Goal: Task Accomplishment & Management: Complete application form

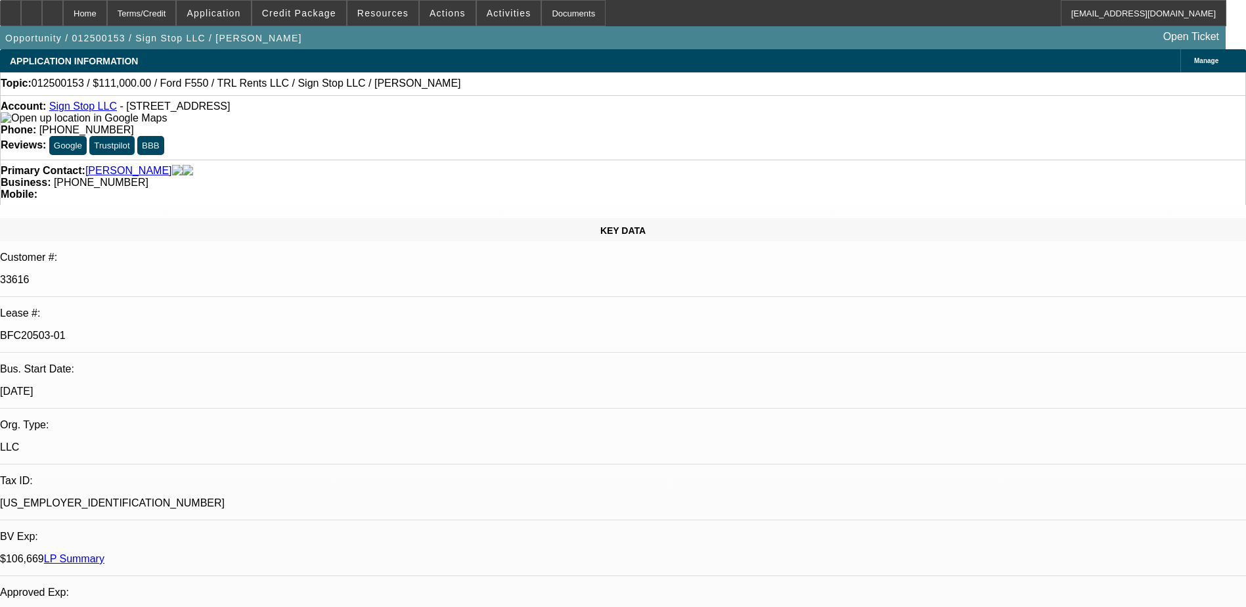
select select "0"
select select "2"
select select "0"
select select "6"
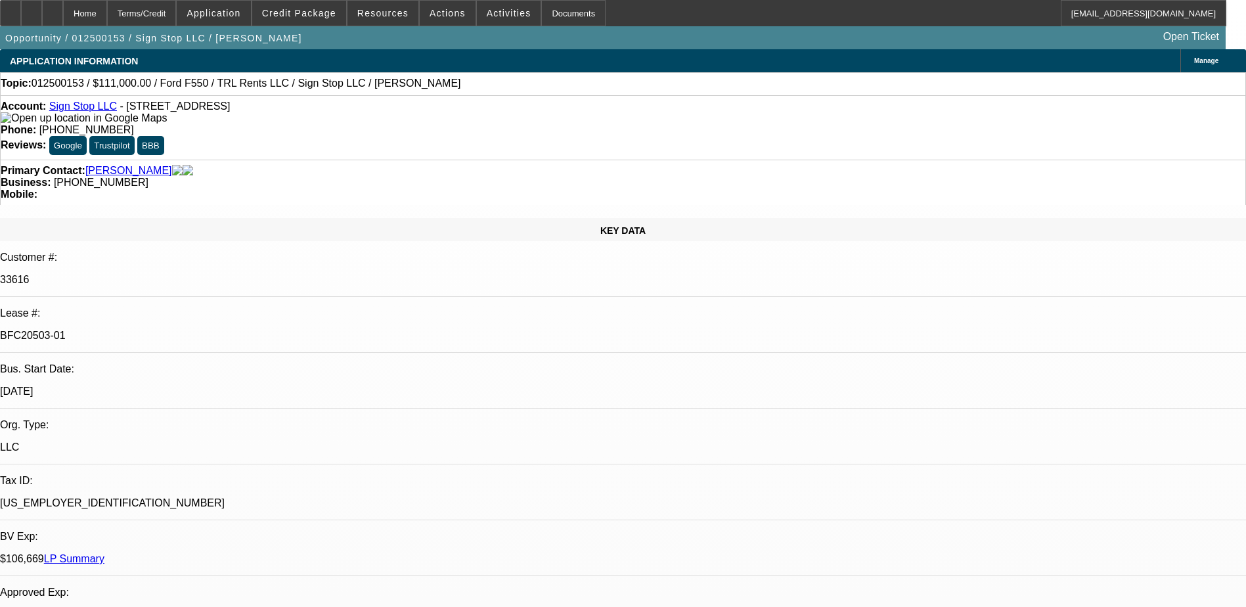
select select "0.15"
select select "2"
select select "0"
select select "6"
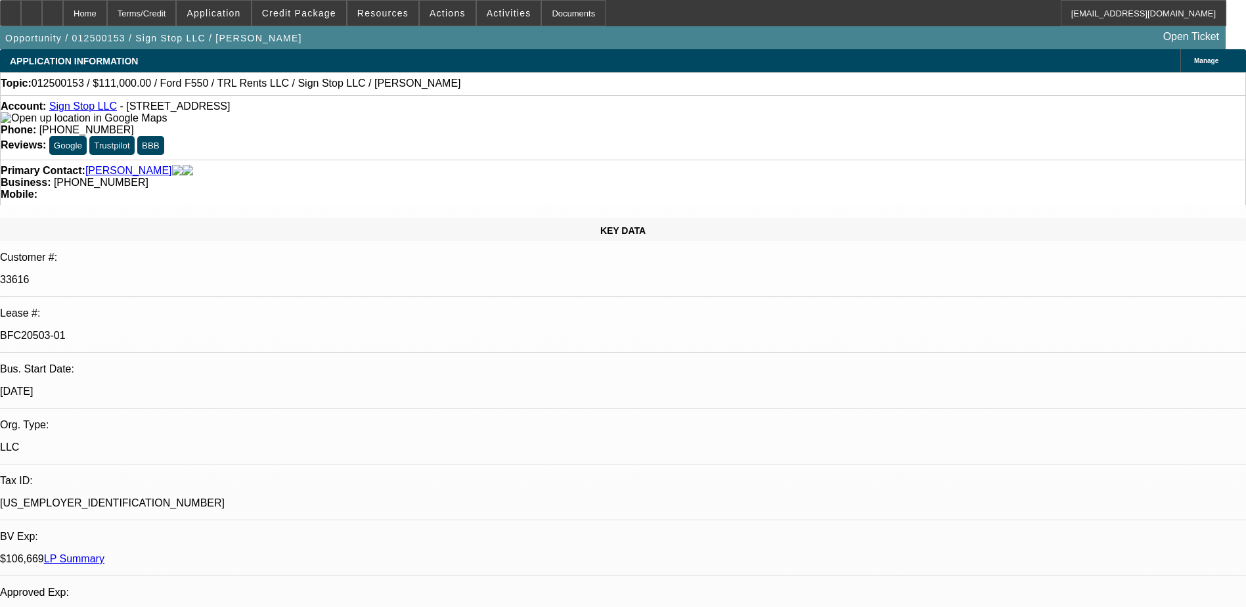
select select "0.15"
select select "2"
select select "0"
select select "6"
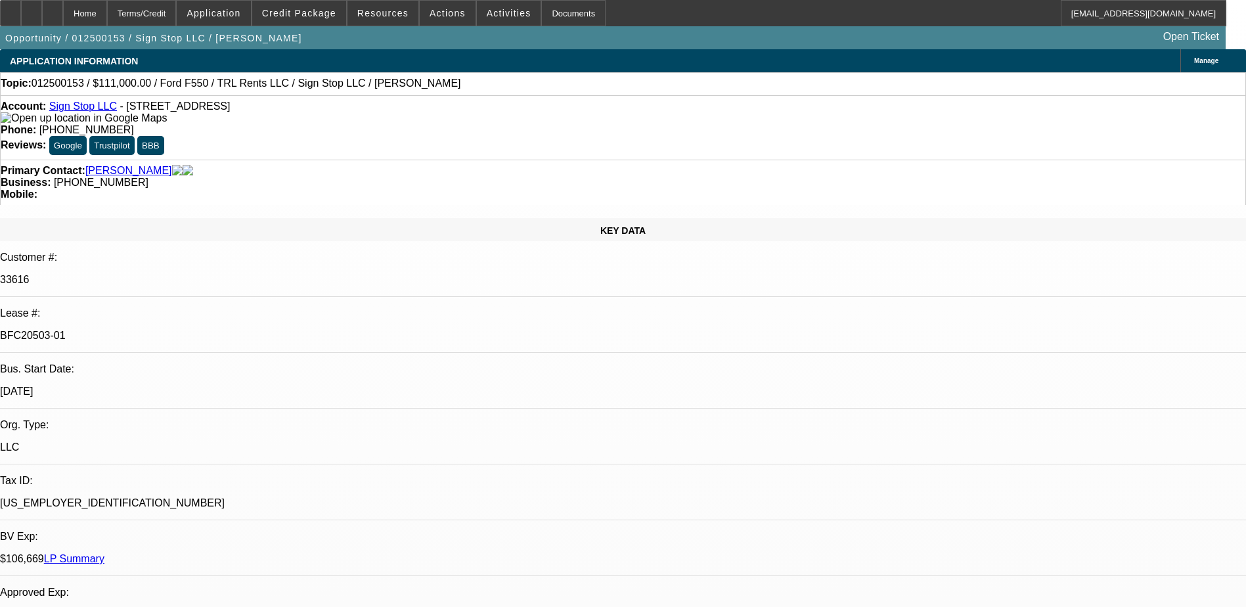
select select "0.15"
select select "2"
select select "0"
select select "6"
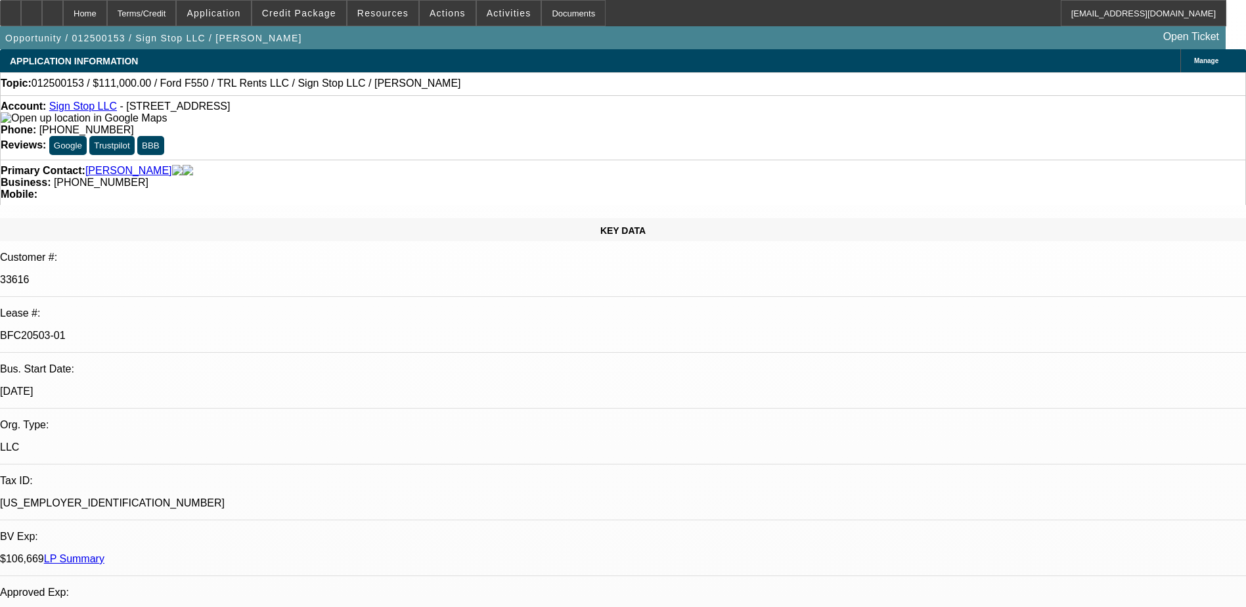
scroll to position [1314, 0]
